Goal: Task Accomplishment & Management: Manage account settings

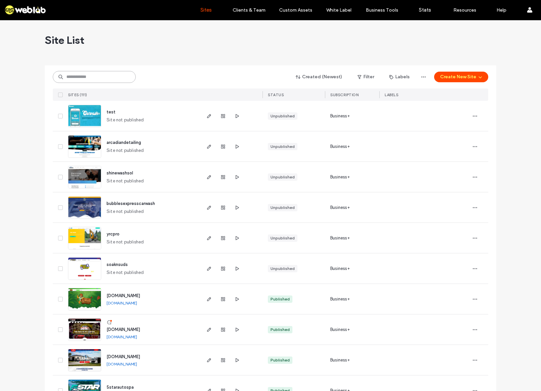
click at [120, 75] on input at bounding box center [94, 77] width 83 height 12
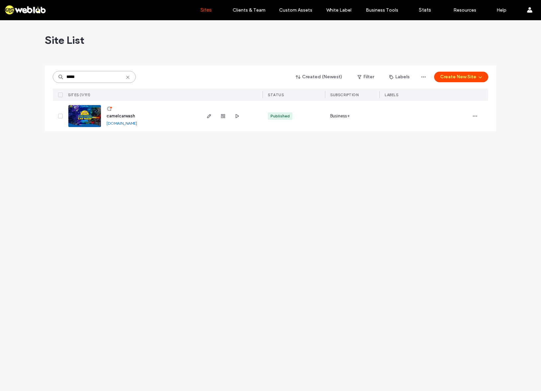
type input "*****"
click at [118, 117] on span "camelcarwash" at bounding box center [121, 116] width 29 height 5
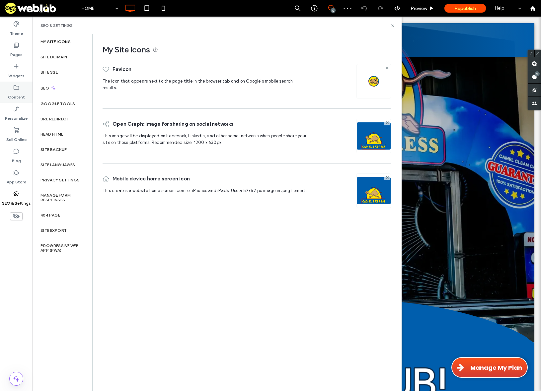
click at [19, 98] on label "Content" at bounding box center [16, 95] width 17 height 9
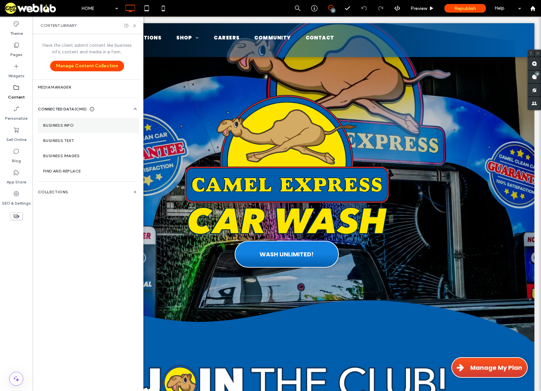
click at [60, 125] on label "Business Info" at bounding box center [88, 125] width 90 height 5
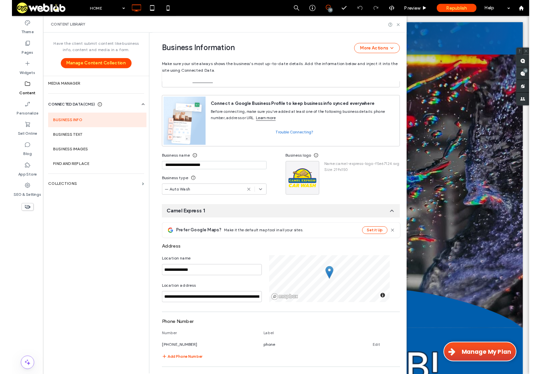
scroll to position [16, 0]
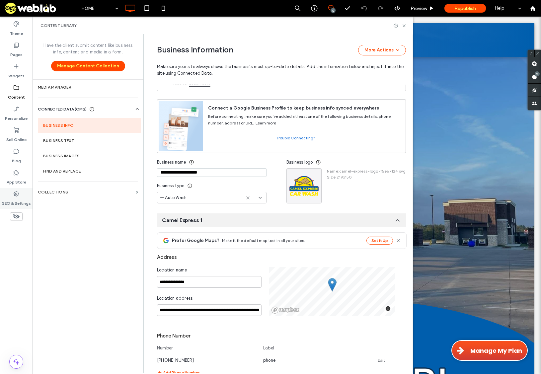
click at [19, 198] on label "SEO & Settings" at bounding box center [16, 201] width 29 height 9
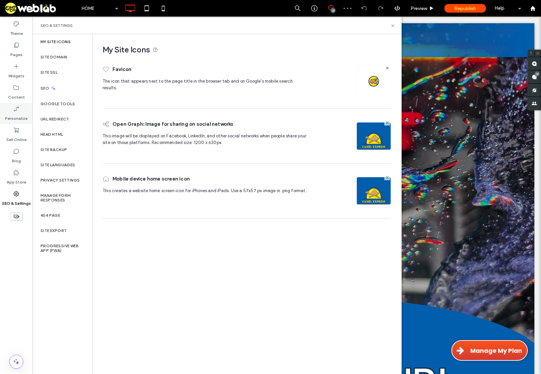
click at [18, 112] on icon at bounding box center [16, 109] width 7 height 7
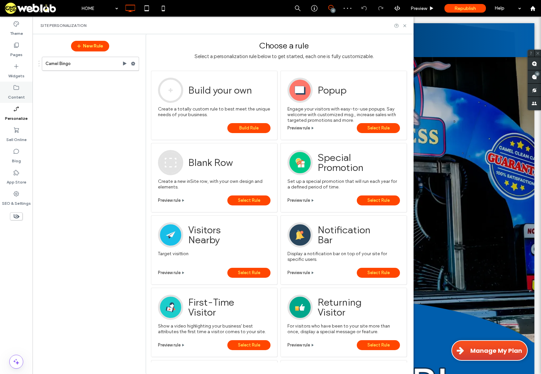
click at [18, 90] on icon at bounding box center [16, 87] width 7 height 7
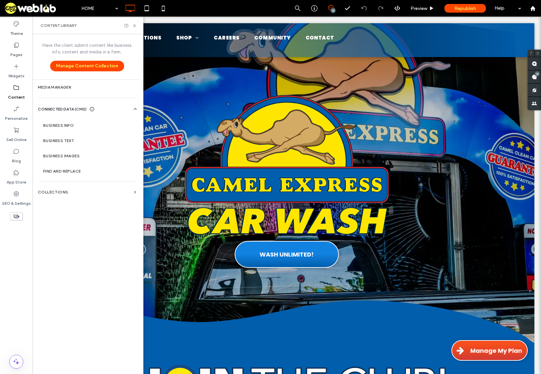
click at [18, 91] on icon at bounding box center [16, 87] width 7 height 7
click at [65, 123] on label "Business Info" at bounding box center [88, 125] width 90 height 5
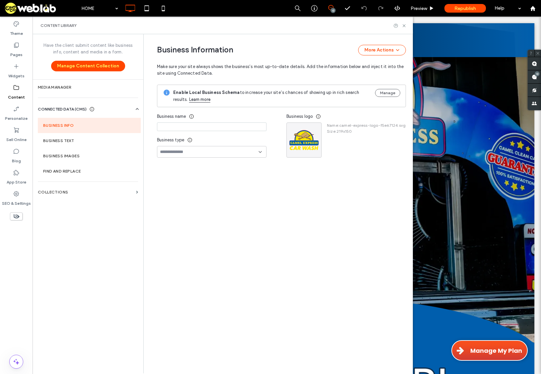
type input "**********"
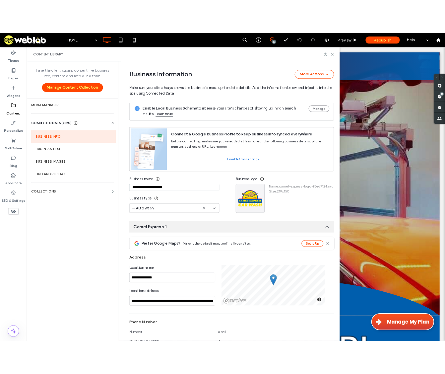
scroll to position [0, 0]
